Goal: Information Seeking & Learning: Learn about a topic

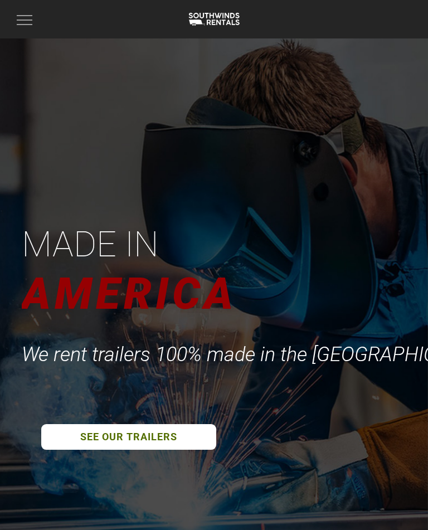
click at [27, 23] on button "Toggle navigation" at bounding box center [24, 19] width 27 height 21
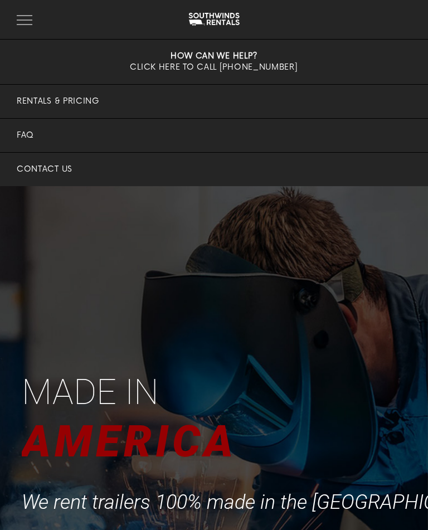
click at [87, 101] on link "Rentals & Pricing" at bounding box center [214, 101] width 428 height 33
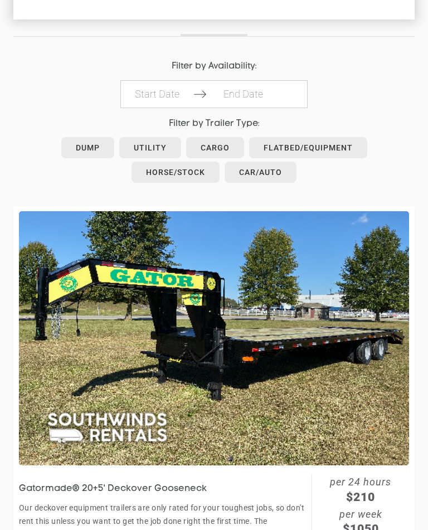
scroll to position [552, 0]
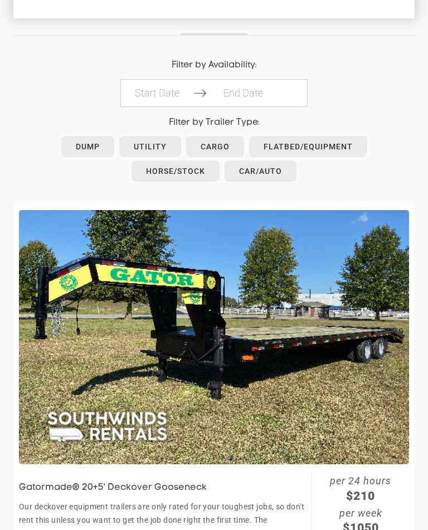
click at [328, 145] on link "Flatbed/Equipment" at bounding box center [308, 147] width 118 height 21
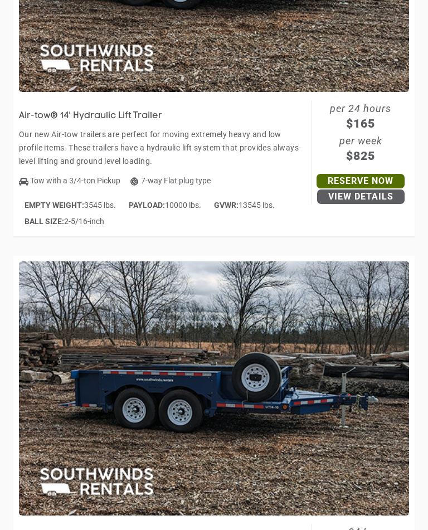
scroll to position [4296, 0]
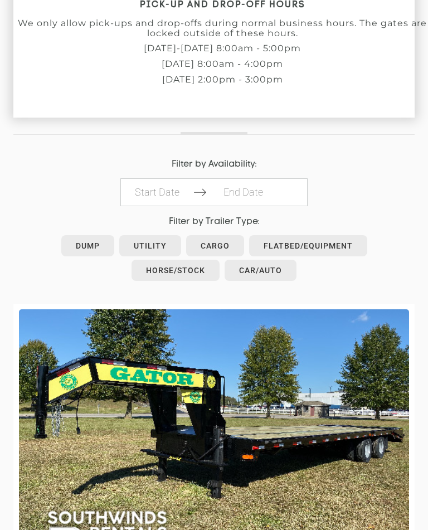
click at [268, 268] on link "Car/Auto" at bounding box center [261, 270] width 72 height 21
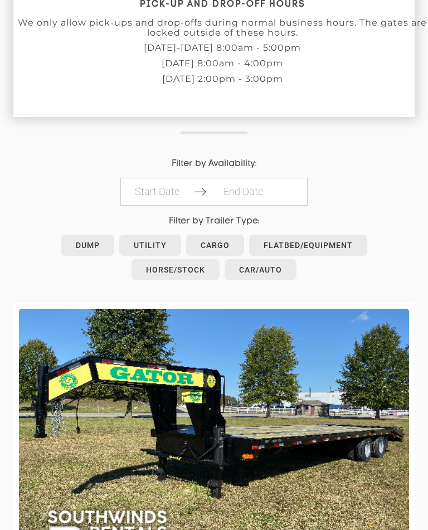
click at [154, 240] on link "Utility" at bounding box center [150, 245] width 62 height 21
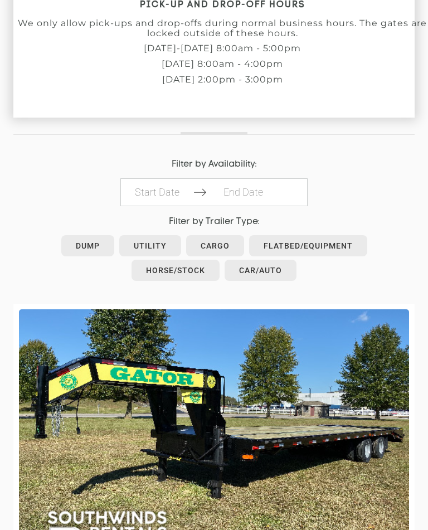
click at [266, 266] on link "Car/Auto" at bounding box center [261, 270] width 72 height 21
